Goal: Entertainment & Leisure: Consume media (video, audio)

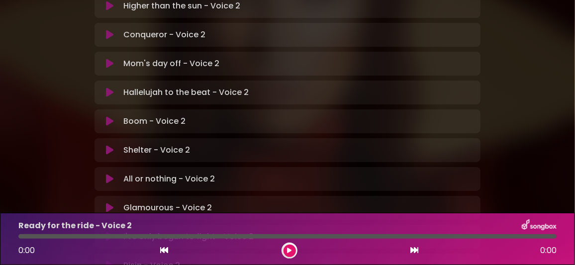
scroll to position [348, 0]
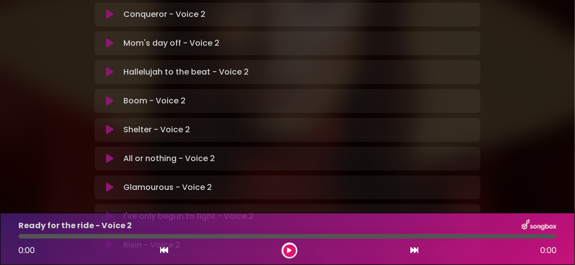
click at [112, 211] on icon at bounding box center [109, 216] width 7 height 10
drag, startPoint x: 291, startPoint y: 249, endPoint x: 283, endPoint y: 235, distance: 16.3
click at [291, 249] on button at bounding box center [289, 251] width 12 height 12
click at [111, 211] on icon at bounding box center [109, 216] width 7 height 10
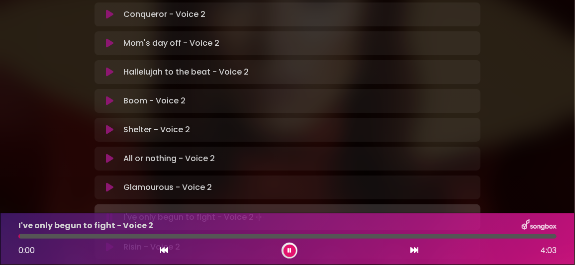
click at [395, 237] on div at bounding box center [287, 236] width 538 height 4
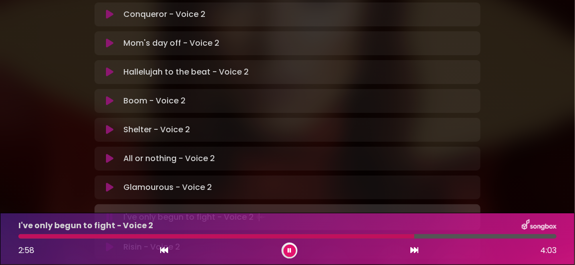
click at [433, 235] on div at bounding box center [287, 236] width 538 height 4
click at [454, 237] on div at bounding box center [252, 236] width 468 height 4
click at [289, 250] on icon at bounding box center [289, 251] width 4 height 6
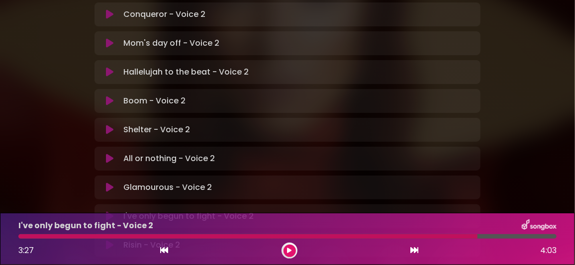
click at [111, 240] on icon at bounding box center [109, 245] width 7 height 10
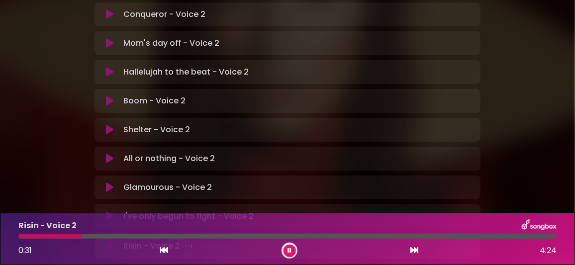
click at [22, 236] on div at bounding box center [50, 236] width 64 height 4
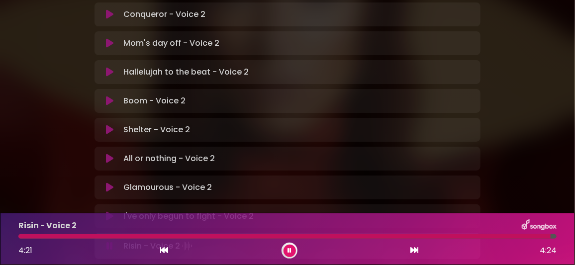
click at [109, 211] on icon at bounding box center [109, 216] width 7 height 10
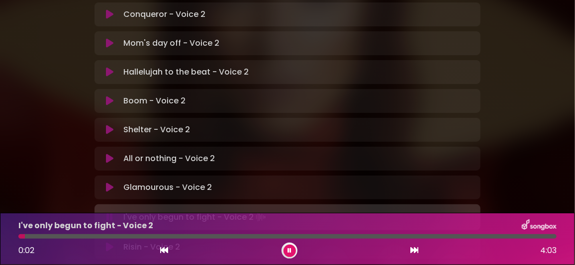
click at [107, 242] on icon at bounding box center [109, 247] width 7 height 10
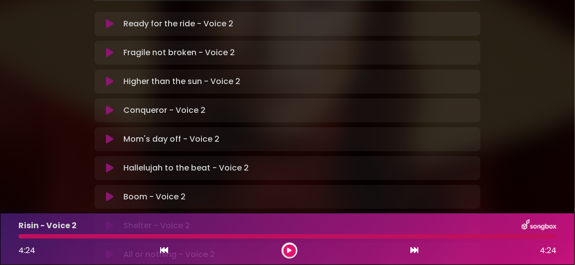
scroll to position [149, 0]
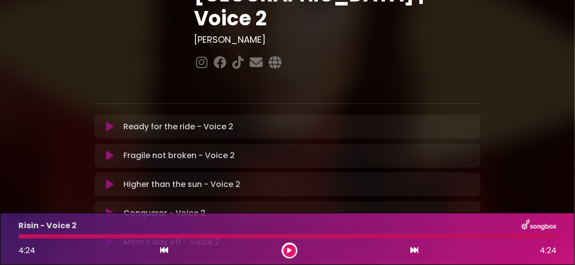
click at [110, 122] on icon at bounding box center [109, 127] width 7 height 10
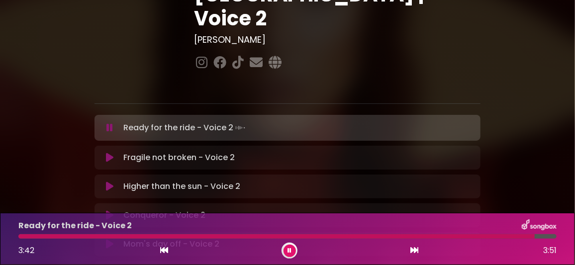
click at [111, 153] on icon at bounding box center [109, 158] width 7 height 10
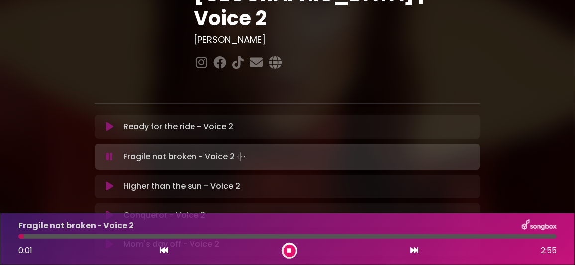
click at [110, 122] on icon at bounding box center [109, 127] width 7 height 10
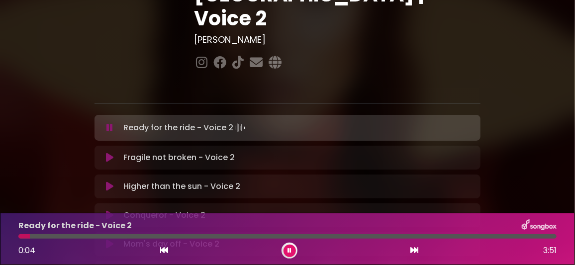
click at [66, 236] on div at bounding box center [287, 236] width 538 height 4
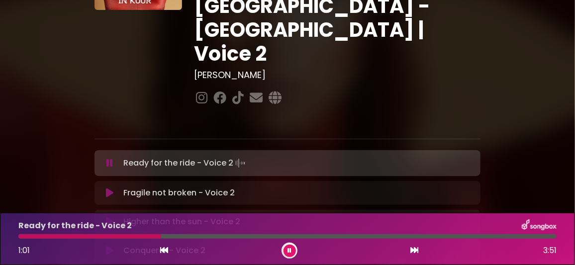
scroll to position [99, 0]
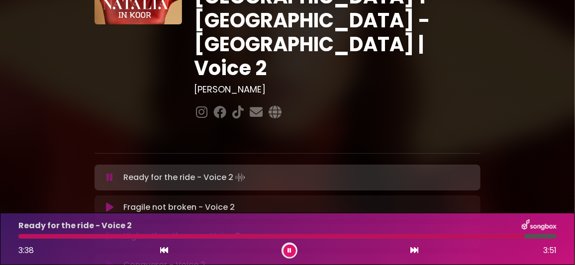
drag, startPoint x: 290, startPoint y: 250, endPoint x: 268, endPoint y: 202, distance: 52.7
click at [289, 249] on icon at bounding box center [289, 251] width 4 height 6
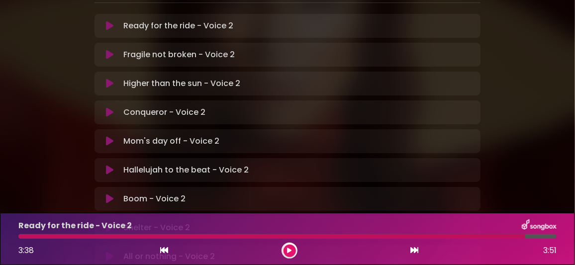
scroll to position [149, 0]
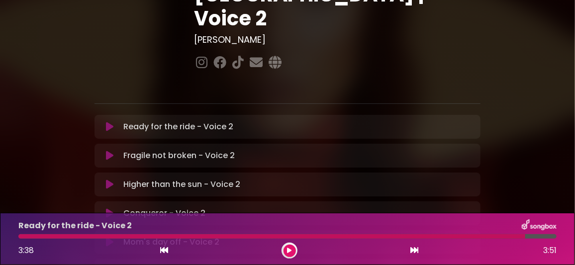
click at [108, 180] on icon at bounding box center [109, 185] width 7 height 10
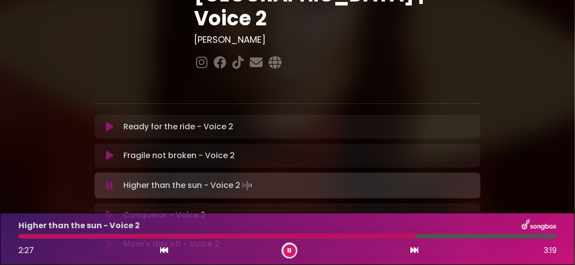
click at [288, 252] on icon at bounding box center [289, 251] width 4 height 6
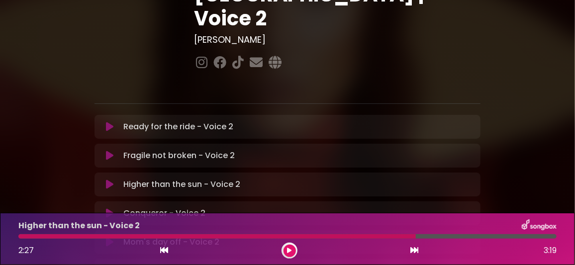
click at [108, 180] on icon at bounding box center [109, 185] width 7 height 10
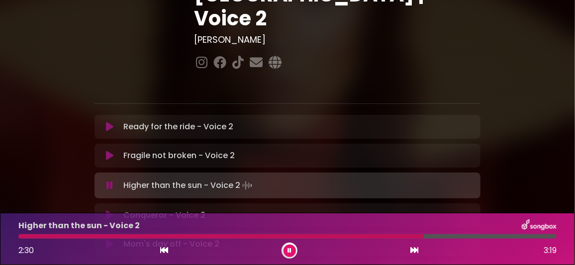
click at [359, 236] on div at bounding box center [287, 236] width 538 height 4
click at [34, 236] on div at bounding box center [274, 236] width 513 height 4
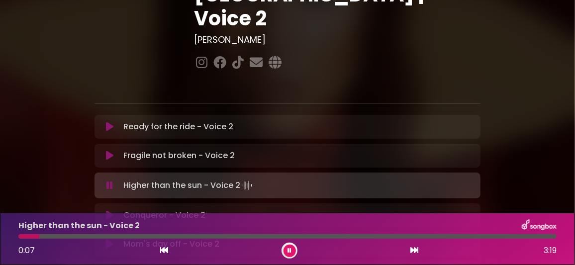
click at [50, 234] on div at bounding box center [287, 236] width 538 height 4
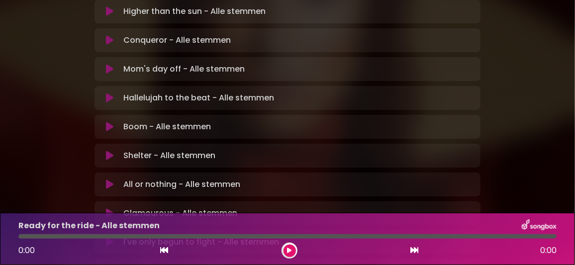
scroll to position [383, 0]
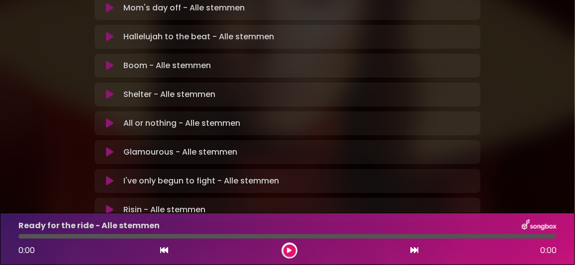
click at [111, 176] on icon at bounding box center [109, 181] width 7 height 10
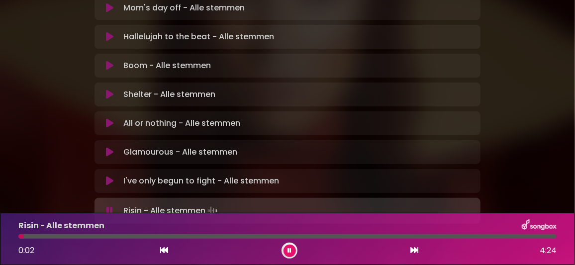
click at [287, 249] on button at bounding box center [289, 251] width 12 height 12
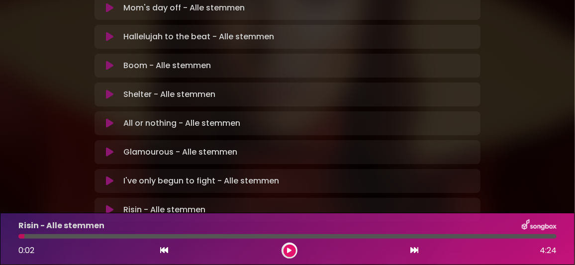
click at [107, 205] on icon at bounding box center [109, 210] width 7 height 10
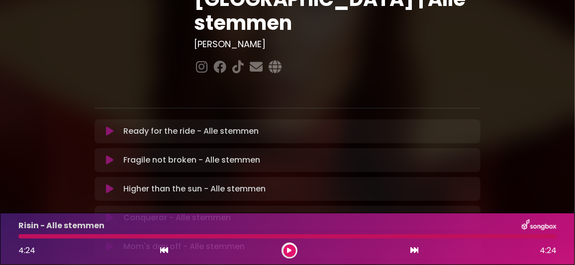
scroll to position [134, 0]
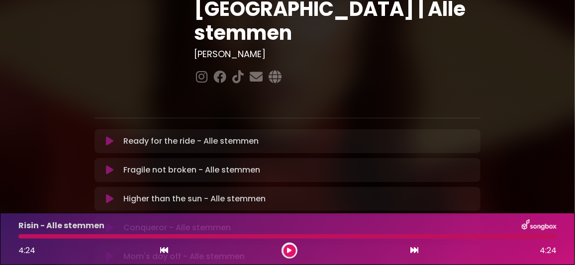
click at [111, 136] on icon at bounding box center [109, 141] width 7 height 10
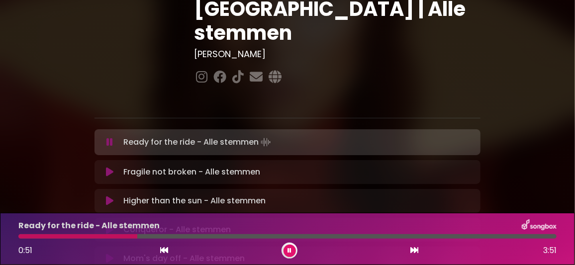
click at [290, 248] on icon at bounding box center [289, 251] width 4 height 6
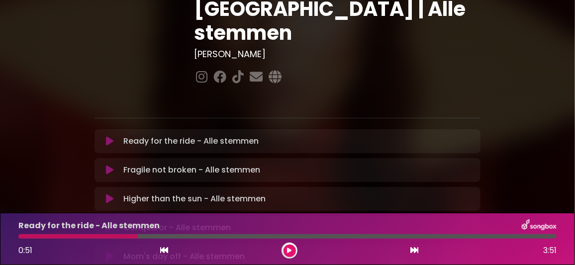
click at [114, 165] on button at bounding box center [109, 170] width 19 height 10
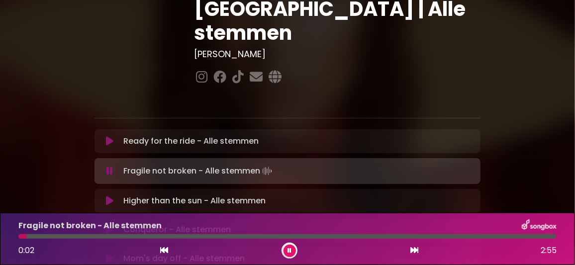
click at [113, 136] on icon at bounding box center [109, 141] width 7 height 10
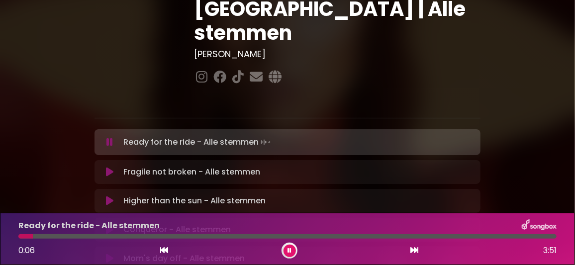
click at [56, 235] on div at bounding box center [287, 236] width 538 height 4
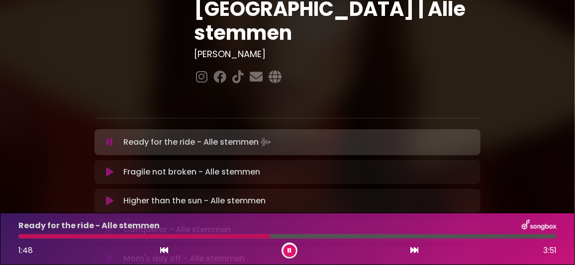
click at [291, 249] on button at bounding box center [289, 251] width 12 height 12
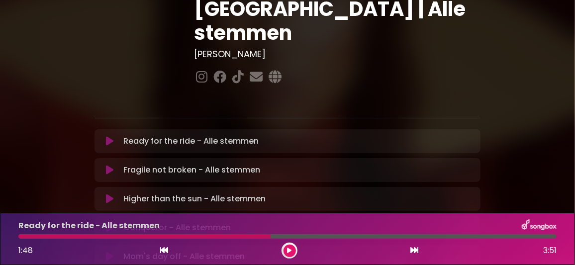
click at [286, 250] on button at bounding box center [289, 251] width 12 height 12
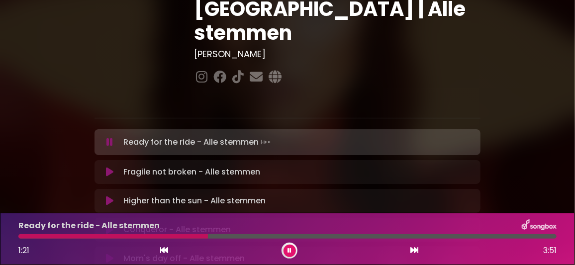
click at [208, 236] on div at bounding box center [112, 236] width 189 height 4
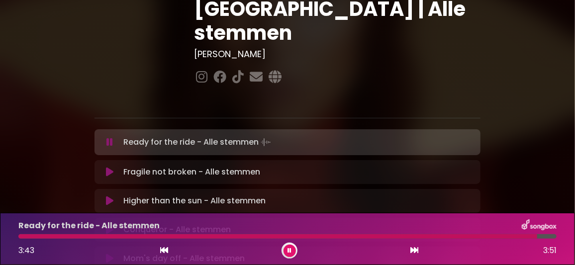
click at [289, 252] on icon at bounding box center [289, 251] width 4 height 6
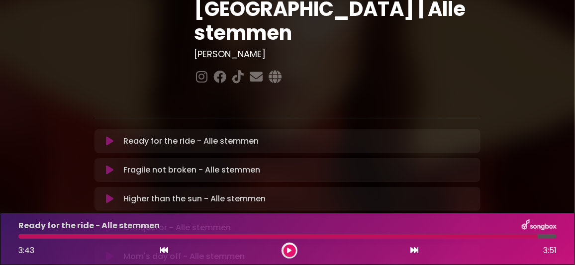
click at [111, 194] on icon at bounding box center [109, 199] width 7 height 10
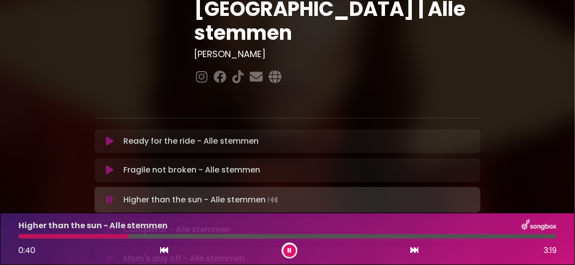
click at [70, 235] on div at bounding box center [73, 236] width 110 height 4
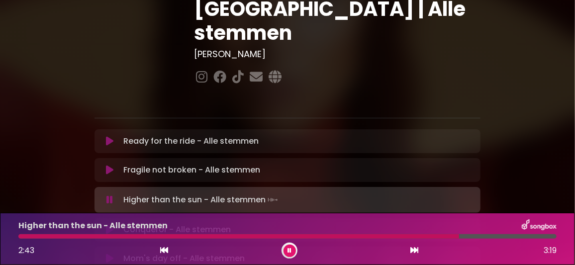
drag, startPoint x: 288, startPoint y: 253, endPoint x: 273, endPoint y: 243, distance: 18.1
click at [288, 252] on icon at bounding box center [289, 251] width 4 height 6
